Goal: Task Accomplishment & Management: Manage account settings

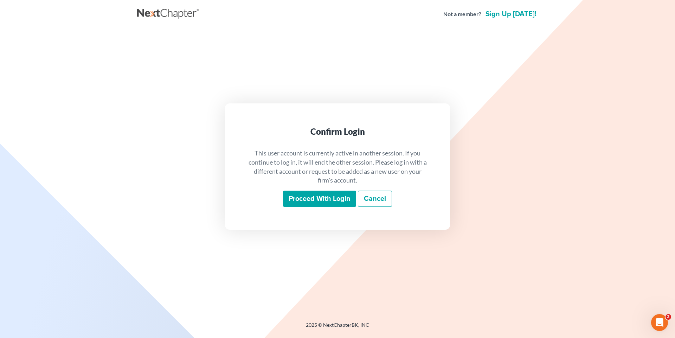
click at [341, 204] on input "Proceed with login" at bounding box center [319, 199] width 73 height 16
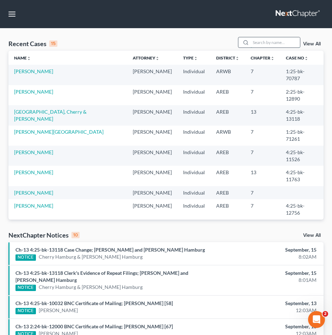
click at [264, 44] on input "search" at bounding box center [274, 42] width 49 height 10
type input "[PERSON_NAME]"
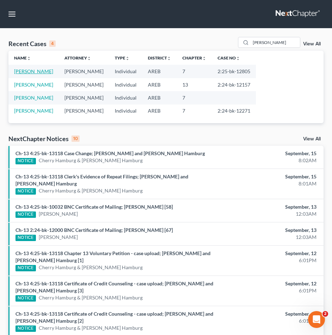
click at [46, 74] on link "Alexander, Stephanie" at bounding box center [33, 71] width 39 height 6
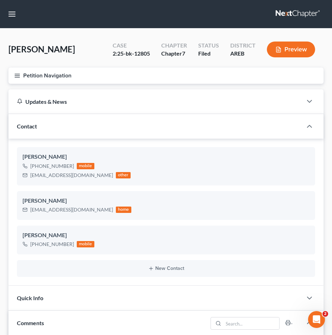
scroll to position [391, 0]
click at [245, 190] on ng-include "Stephanie Alexander +1 (909) 775-0923 mobile perrislady11@gmail.com other Steph…" at bounding box center [166, 212] width 298 height 130
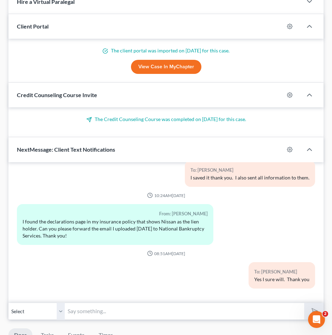
scroll to position [391, 0]
drag, startPoint x: 114, startPoint y: 308, endPoint x: 106, endPoint y: 308, distance: 8.1
click at [111, 308] on input "text" at bounding box center [184, 310] width 239 height 17
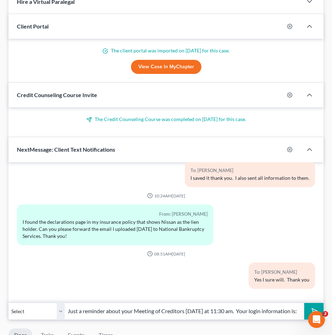
paste input "Meeting ID 860-868-7511, Passcode 1336110359"
type input "Just a reminder about your Meeting of Creditors today at 11:30 am. Your login i…"
click at [316, 306] on button "submit" at bounding box center [313, 311] width 19 height 17
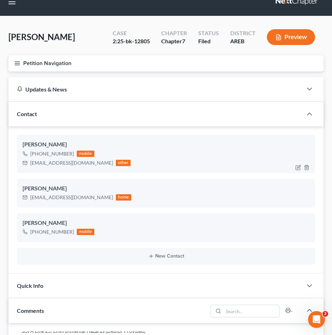
scroll to position [0, 0]
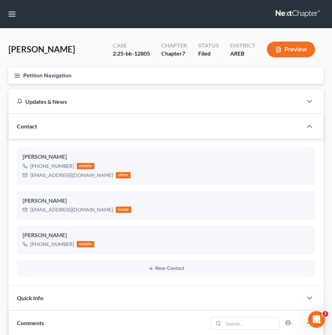
click at [195, 18] on nav "Home New Case Client Portal DebtorCC Payments The Law Office of Furonda Brasfie…" at bounding box center [166, 14] width 332 height 28
click at [301, 12] on link at bounding box center [297, 14] width 45 height 13
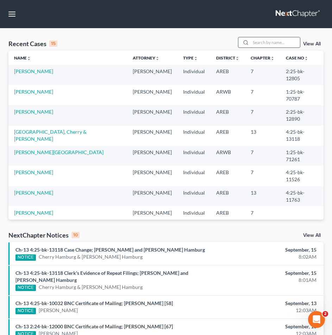
click at [262, 43] on input "search" at bounding box center [274, 42] width 49 height 10
type input "Green"
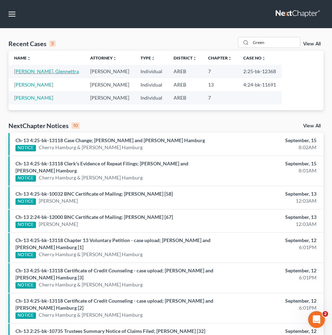
click at [45, 72] on link "Green, Glennettra" at bounding box center [46, 71] width 65 height 6
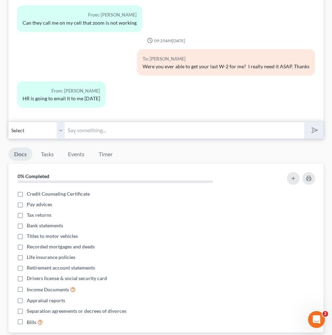
scroll to position [633, 0]
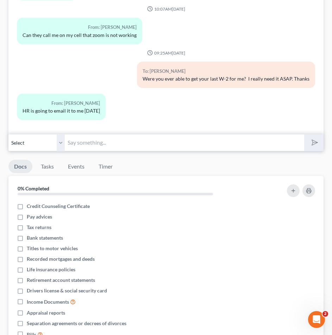
click at [86, 134] on input "text" at bounding box center [184, 142] width 239 height 17
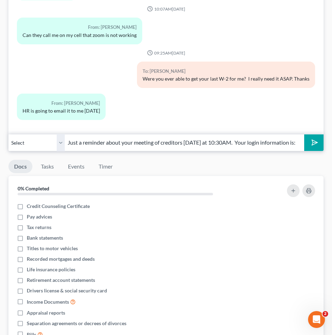
click at [298, 134] on input "Just a reminder about your meeting of creditors today at 10:30AM. Your login in…" at bounding box center [184, 142] width 239 height 17
paste input "Meeting ID 860-868-7511, Passcode 1336110359,"
type input "Just a reminder about your meeting of creditors today at 10:30AM. Your login in…"
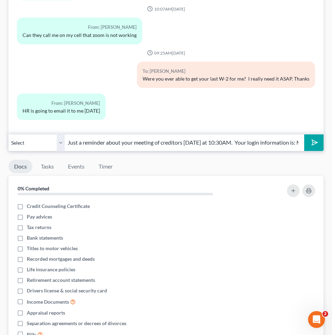
click at [312, 138] on polygon "submit" at bounding box center [313, 142] width 8 height 8
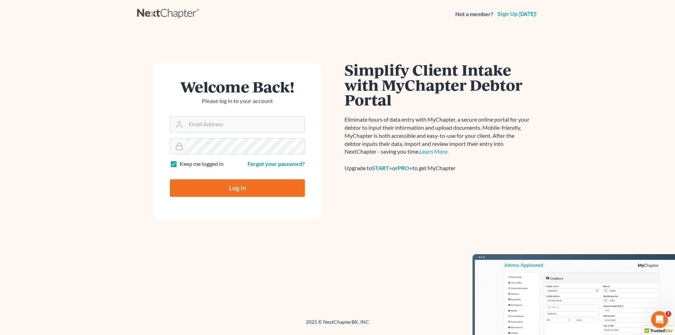
type input "[PERSON_NAME][EMAIL_ADDRESS][DOMAIN_NAME]"
click at [228, 187] on input "Log In" at bounding box center [237, 188] width 135 height 18
type input "Thinking..."
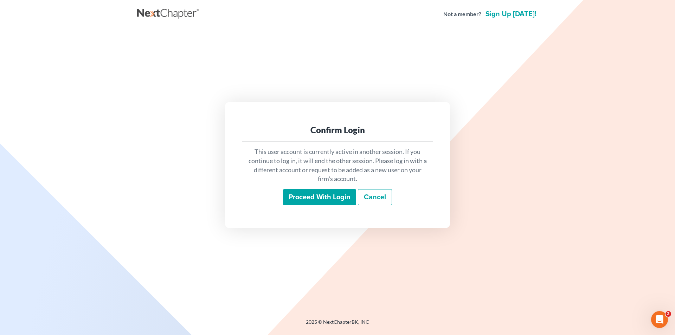
click at [293, 203] on input "Proceed with login" at bounding box center [319, 197] width 73 height 16
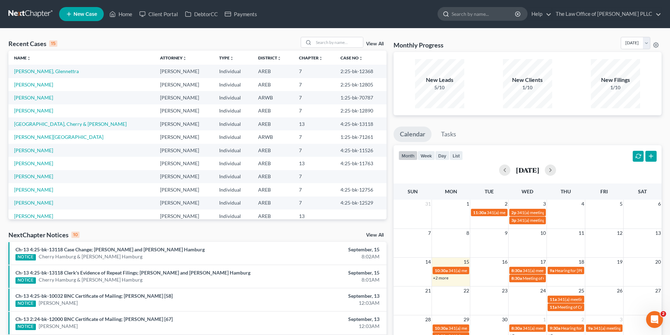
click at [481, 13] on input "search" at bounding box center [484, 13] width 64 height 13
type input "[GEOGRAPHIC_DATA]"
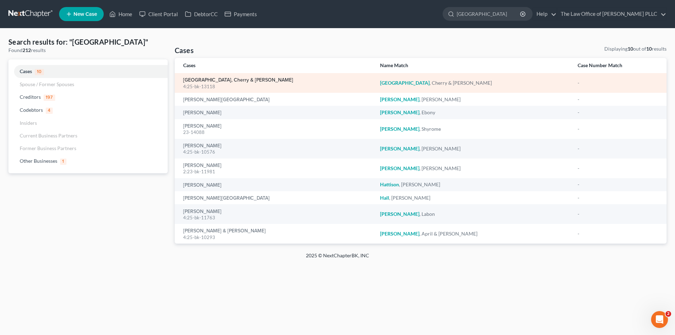
click at [218, 79] on link "[GEOGRAPHIC_DATA], Cherry & [PERSON_NAME]" at bounding box center [238, 80] width 110 height 5
select select "0"
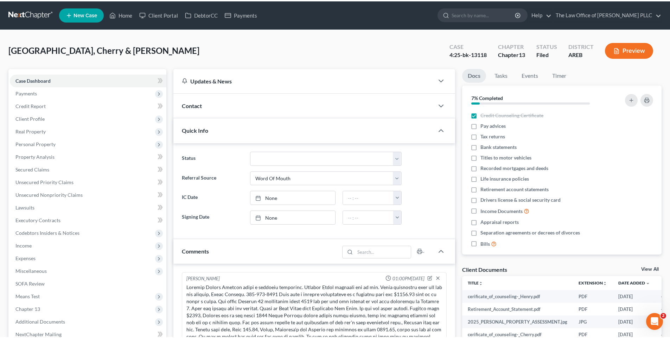
scroll to position [286, 0]
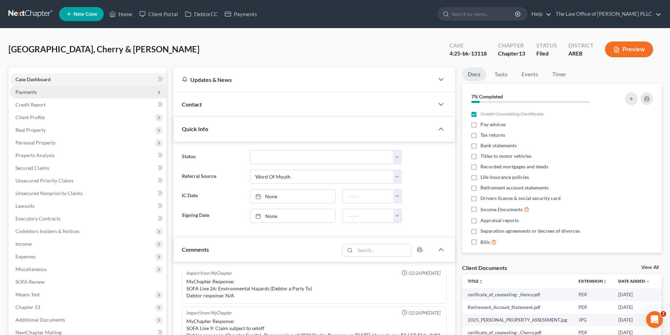
click at [37, 92] on span "Payments" at bounding box center [25, 92] width 21 height 6
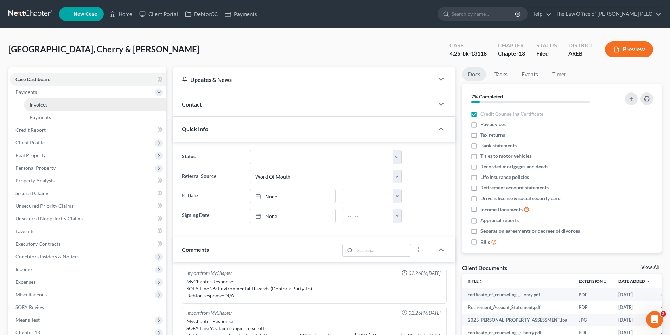
click at [43, 103] on span "Invoices" at bounding box center [39, 105] width 18 height 6
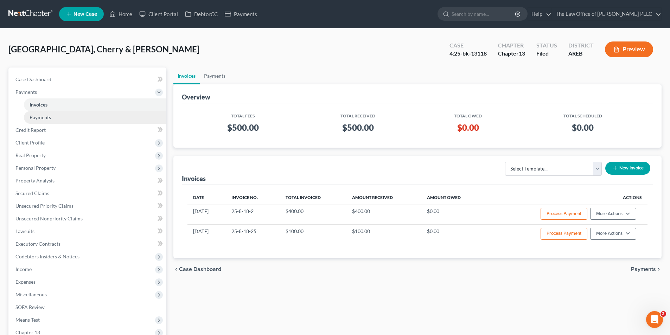
click at [45, 119] on span "Payments" at bounding box center [40, 117] width 21 height 6
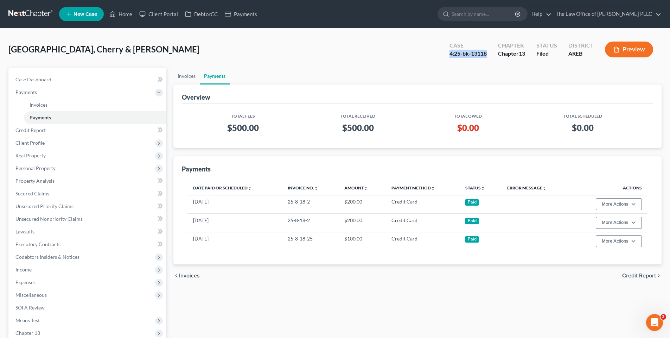
drag, startPoint x: 485, startPoint y: 53, endPoint x: 449, endPoint y: 57, distance: 36.1
click at [449, 57] on div "4:25-bk-13118" at bounding box center [467, 54] width 37 height 8
copy div "4:25-bk-13118"
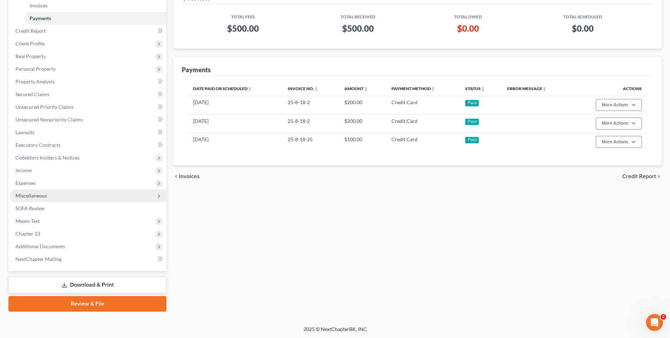
scroll to position [100, 0]
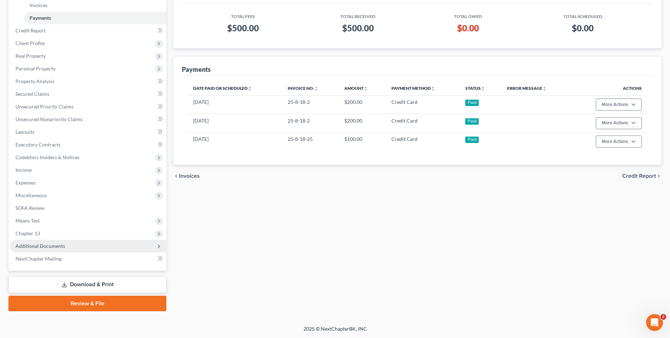
click at [68, 247] on span "Additional Documents" at bounding box center [88, 245] width 156 height 13
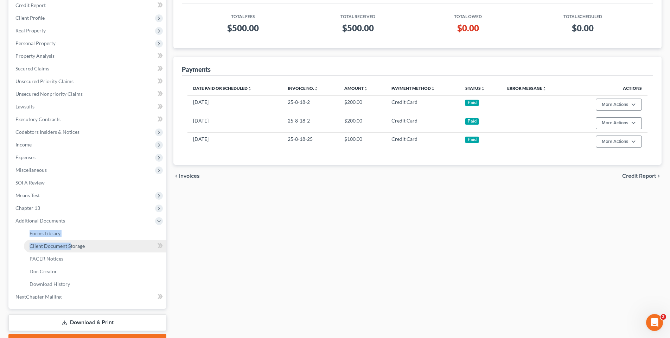
drag, startPoint x: 68, startPoint y: 247, endPoint x: 71, endPoint y: 240, distance: 7.2
click at [71, 244] on li "Additional Documents Forms Library Client Document Storage PACER Notices Doc Fo…" at bounding box center [88, 252] width 156 height 76
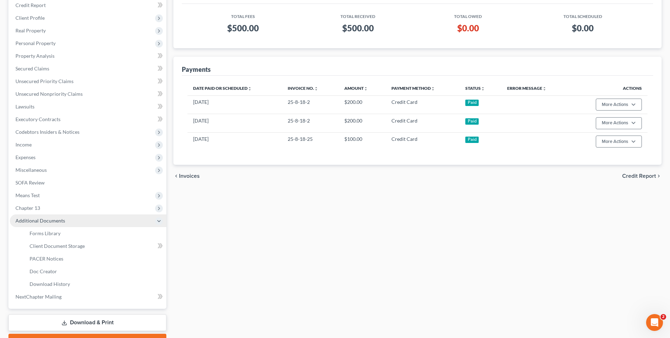
click at [59, 219] on span "Additional Documents" at bounding box center [40, 220] width 50 height 6
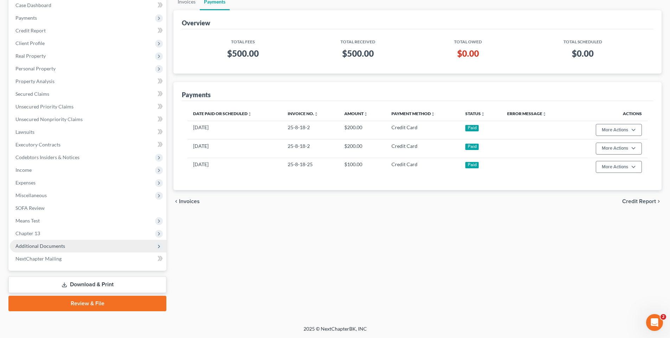
scroll to position [74, 0]
click at [56, 243] on span "Additional Documents" at bounding box center [40, 246] width 50 height 6
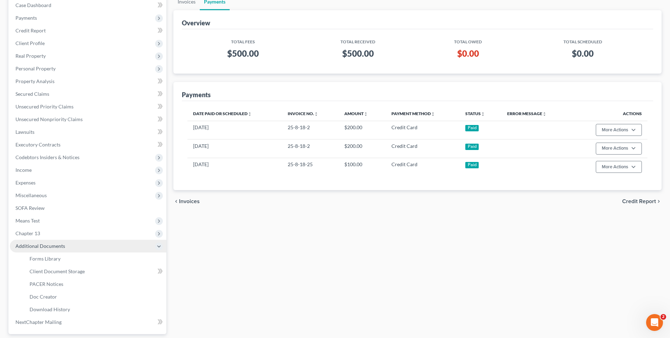
scroll to position [100, 0]
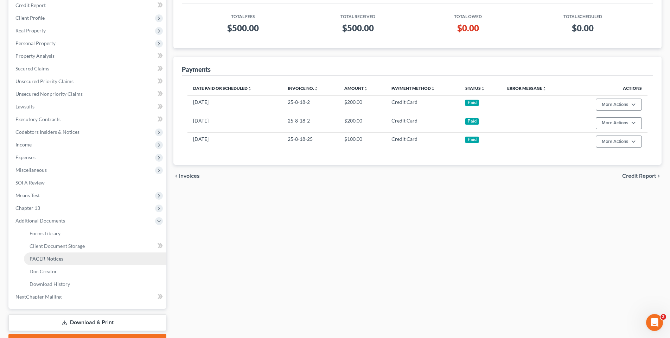
click at [53, 258] on span "PACER Notices" at bounding box center [47, 258] width 34 height 6
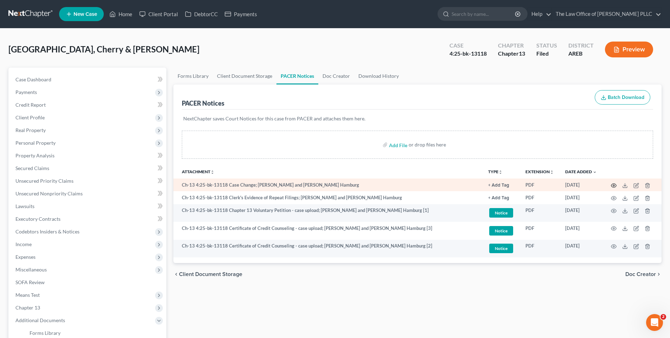
click at [615, 184] on icon "button" at bounding box center [614, 186] width 6 height 6
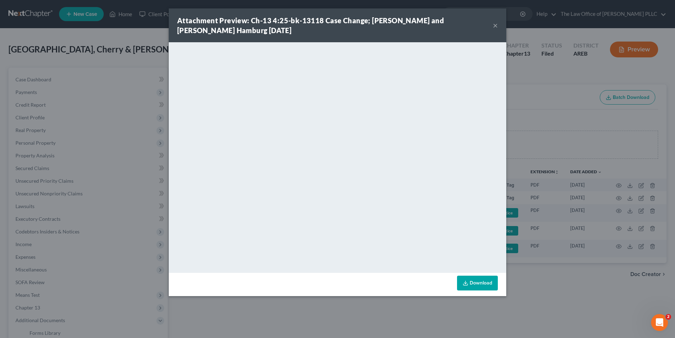
click at [496, 27] on button "×" at bounding box center [495, 25] width 5 height 8
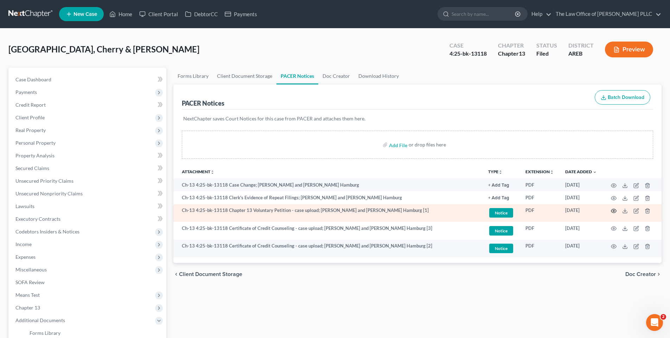
click at [613, 208] on icon "button" at bounding box center [614, 211] width 6 height 6
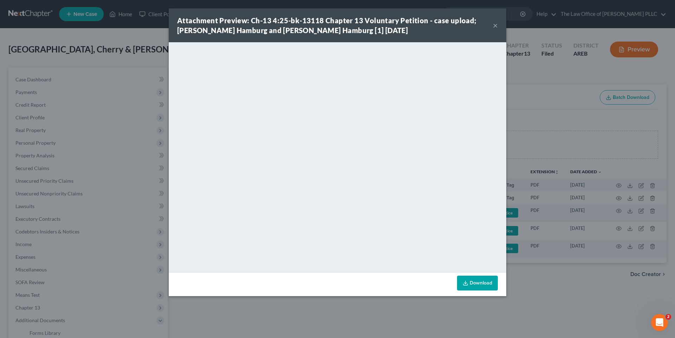
click at [494, 26] on button "×" at bounding box center [495, 25] width 5 height 8
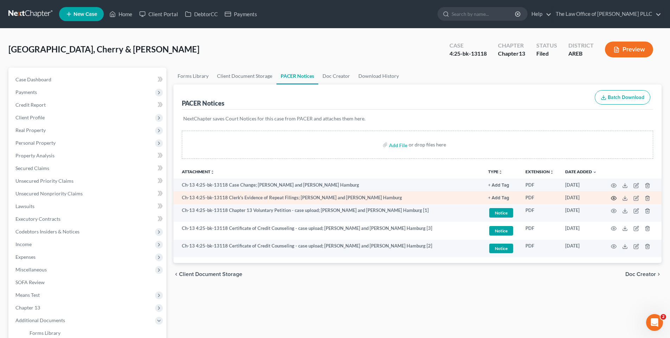
click at [613, 196] on icon "button" at bounding box center [614, 198] width 6 height 6
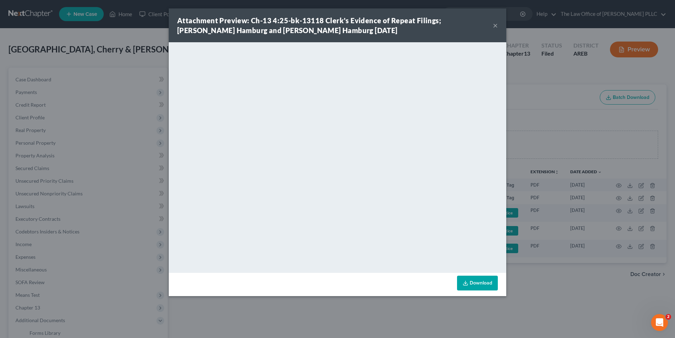
click at [498, 26] on button "×" at bounding box center [495, 25] width 5 height 8
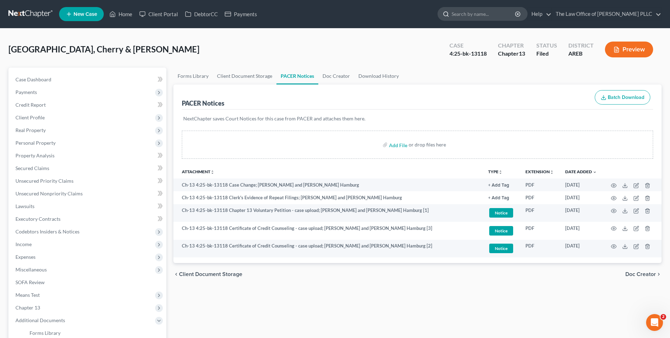
click at [482, 11] on input "search" at bounding box center [484, 13] width 64 height 13
type input "dilks"
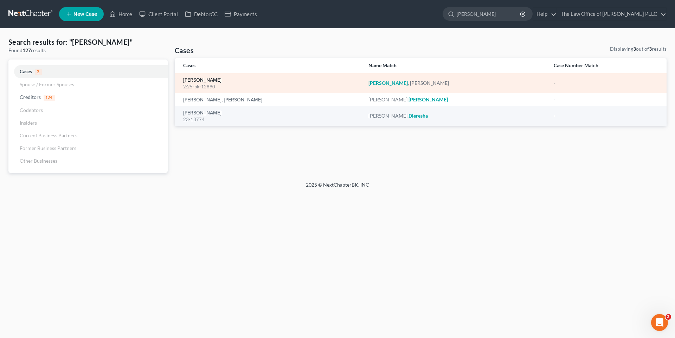
click at [186, 80] on link "[PERSON_NAME]" at bounding box center [202, 80] width 38 height 5
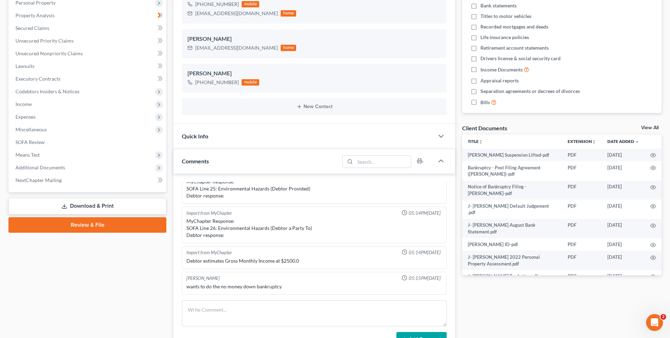
scroll to position [141, 0]
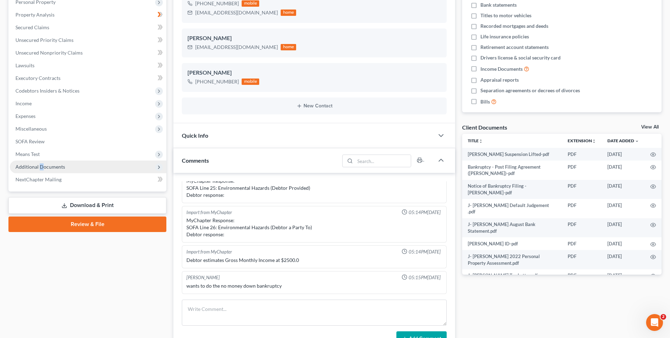
click at [41, 166] on span "Additional Documents" at bounding box center [40, 167] width 50 height 6
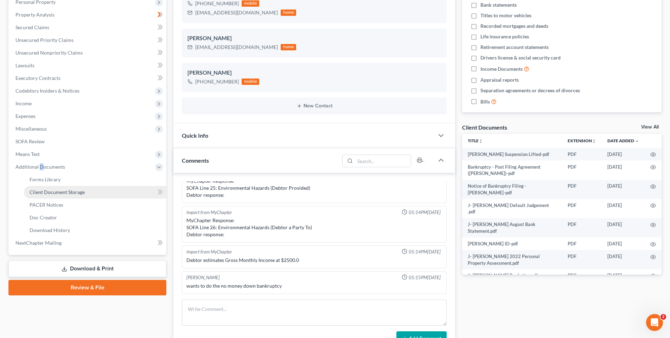
click at [63, 193] on span "Client Document Storage" at bounding box center [57, 192] width 55 height 6
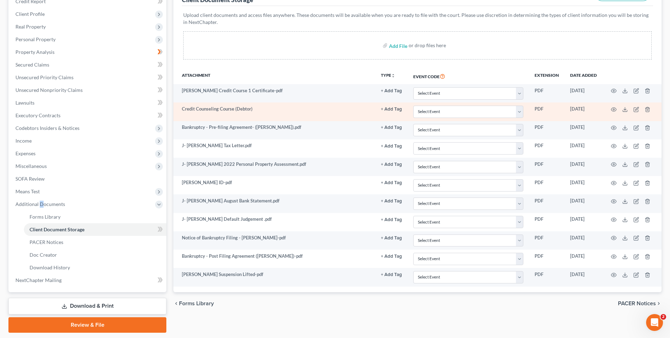
scroll to position [106, 0]
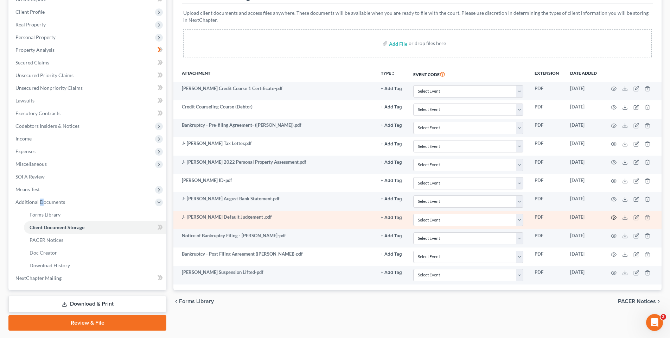
click at [612, 218] on icon "button" at bounding box center [613, 218] width 5 height 4
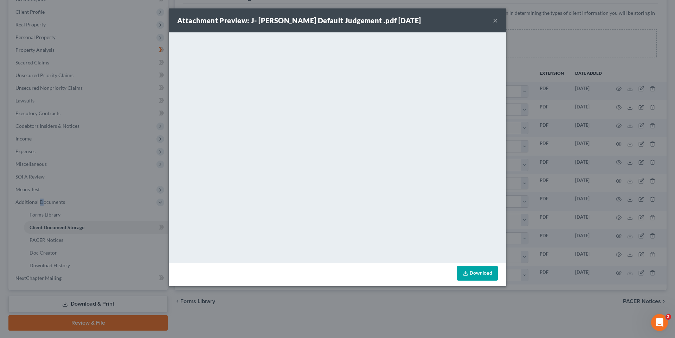
click at [494, 18] on button "×" at bounding box center [495, 20] width 5 height 8
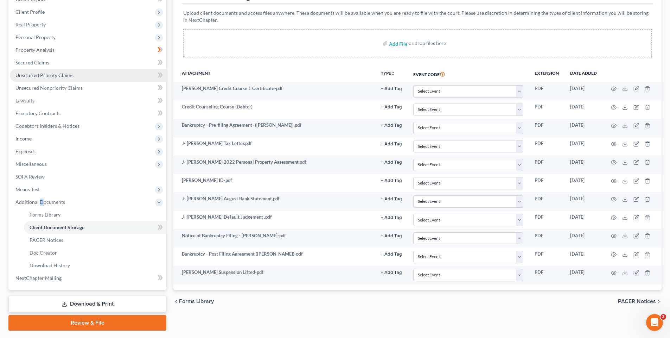
scroll to position [70, 0]
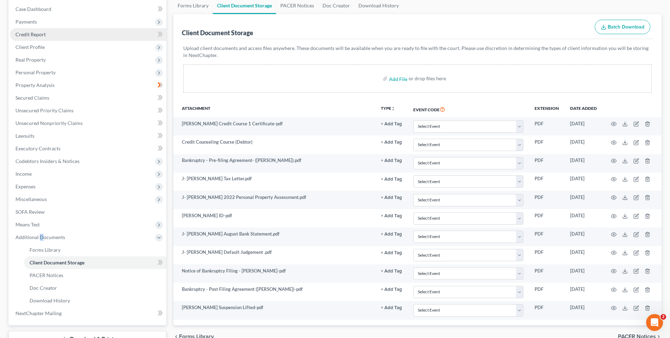
click at [37, 37] on span "Credit Report" at bounding box center [30, 34] width 30 height 6
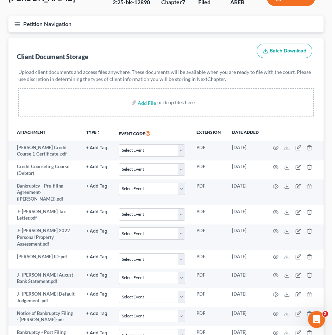
scroll to position [122, 0]
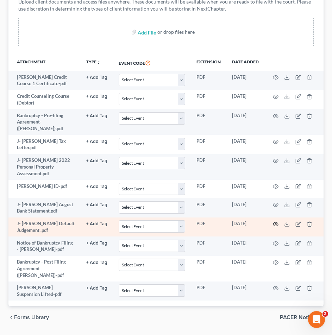
click at [276, 221] on icon "button" at bounding box center [276, 224] width 6 height 6
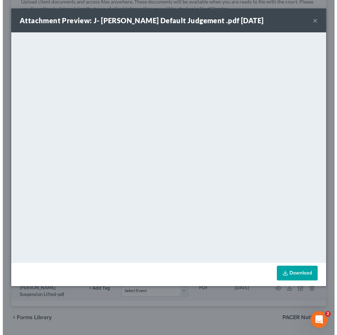
scroll to position [121, 0]
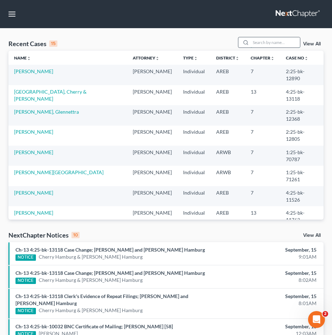
click at [270, 41] on input "search" at bounding box center [274, 42] width 49 height 10
type input "[PERSON_NAME]"
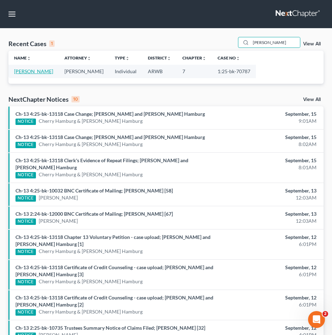
click at [28, 72] on link "[PERSON_NAME]" at bounding box center [33, 71] width 39 height 6
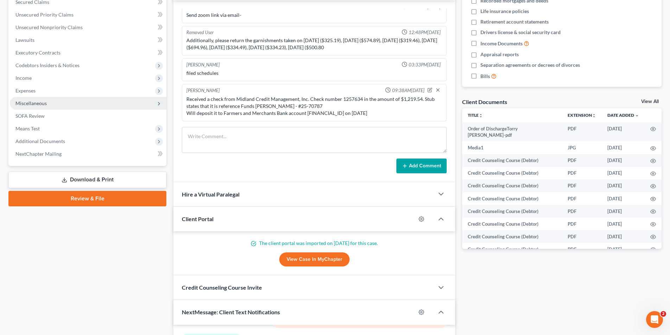
scroll to position [164, 0]
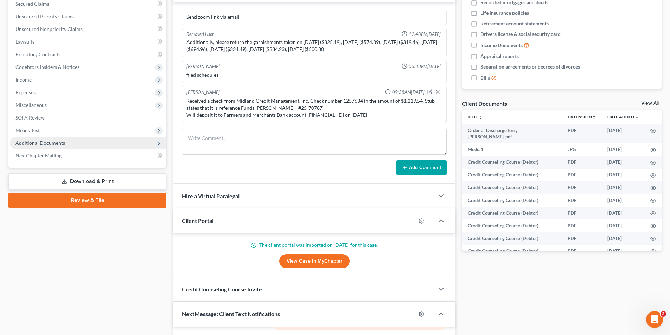
click at [52, 143] on span "Additional Documents" at bounding box center [40, 143] width 50 height 6
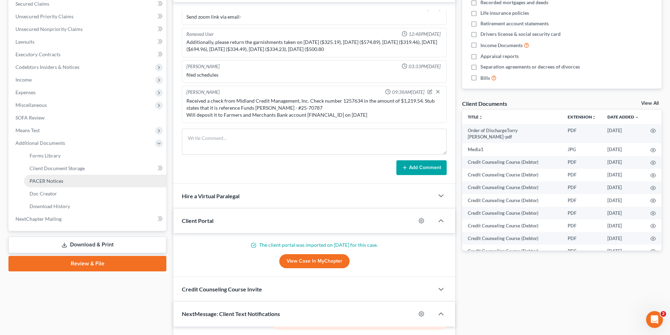
click at [55, 180] on span "PACER Notices" at bounding box center [47, 181] width 34 height 6
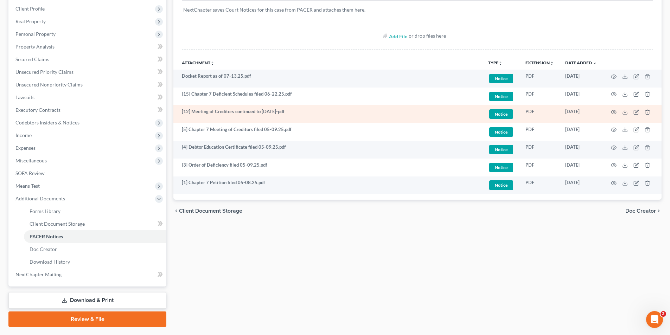
scroll to position [92, 0]
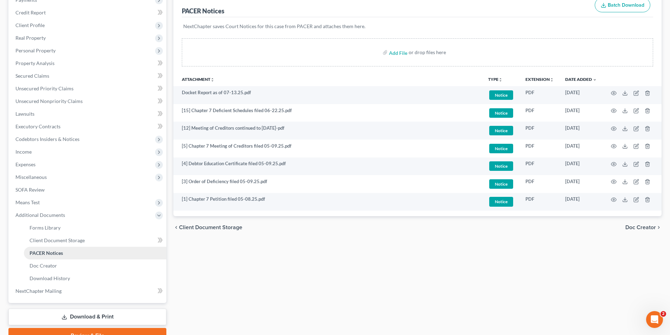
click at [68, 252] on link "PACER Notices" at bounding box center [95, 253] width 142 height 13
click at [42, 255] on span "PACER Notices" at bounding box center [46, 253] width 33 height 6
click at [81, 240] on span "Client Document Storage" at bounding box center [57, 240] width 55 height 6
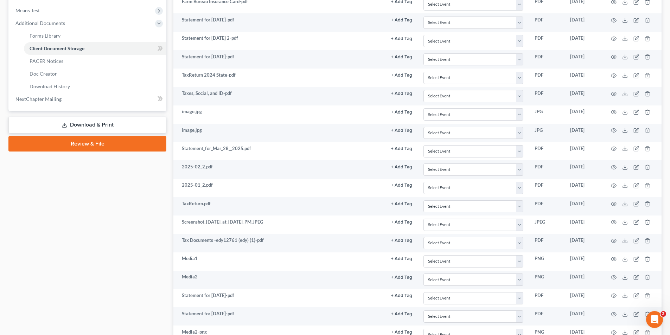
scroll to position [261, 0]
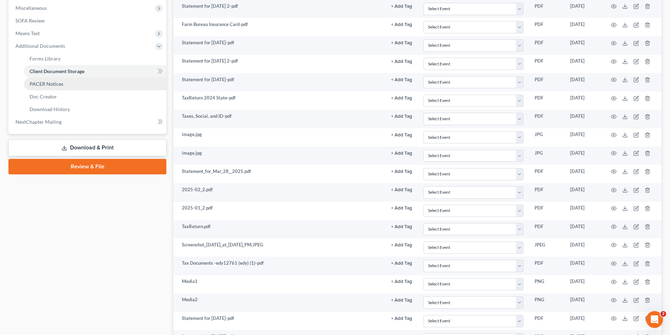
click at [51, 84] on span "PACER Notices" at bounding box center [47, 84] width 34 height 6
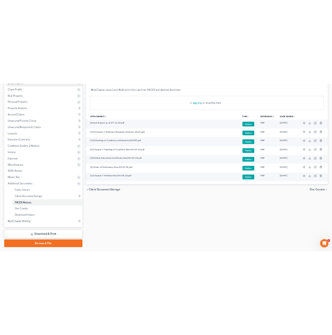
scroll to position [28, 0]
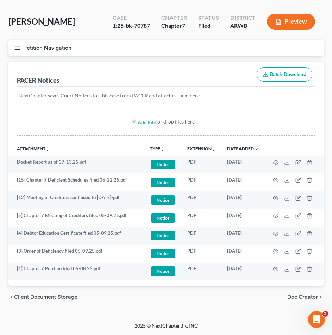
click at [110, 294] on div "chevron_left Client Document Storage Doc Creator chevron_right" at bounding box center [165, 297] width 315 height 23
